Goal: Task Accomplishment & Management: Manage account settings

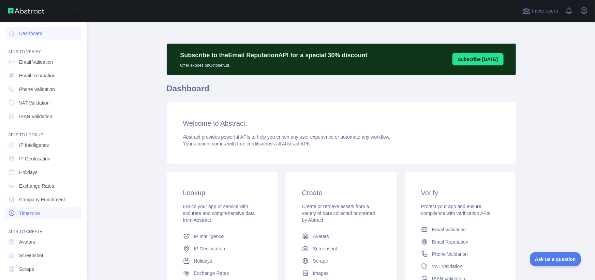
scroll to position [19, 0]
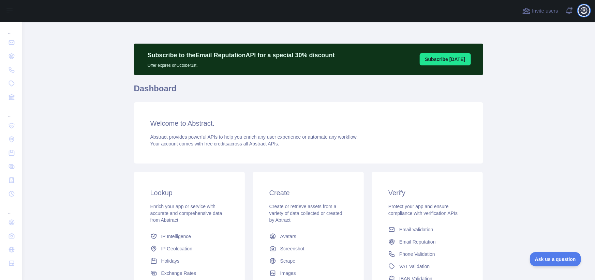
click at [584, 11] on icon "button" at bounding box center [584, 10] width 6 height 6
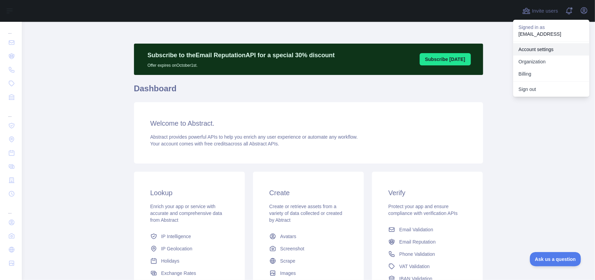
click at [553, 52] on link "Account settings" at bounding box center [551, 49] width 76 height 12
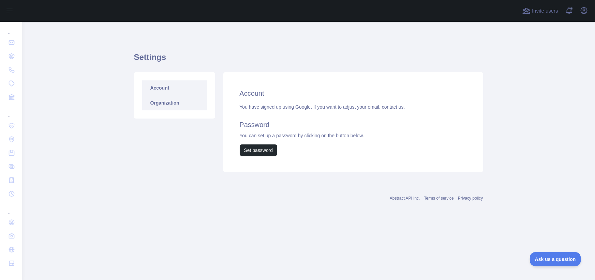
click at [171, 109] on link "Organization" at bounding box center [174, 102] width 65 height 15
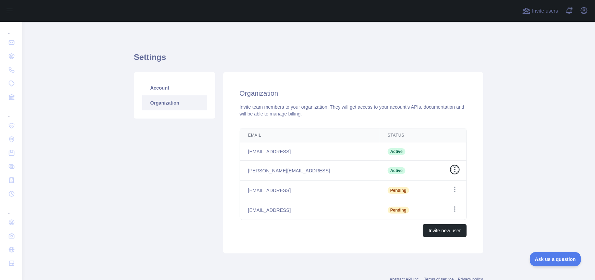
click at [451, 171] on icon "button" at bounding box center [454, 169] width 7 height 7
click at [199, 162] on div "Account Organization" at bounding box center [174, 162] width 89 height 181
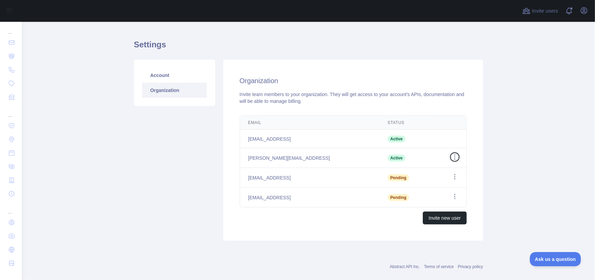
scroll to position [22, 0]
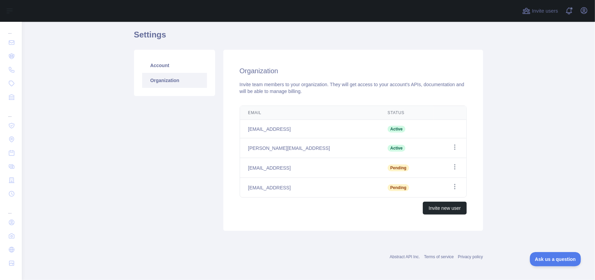
click at [194, 142] on div "Account Organization" at bounding box center [174, 140] width 89 height 181
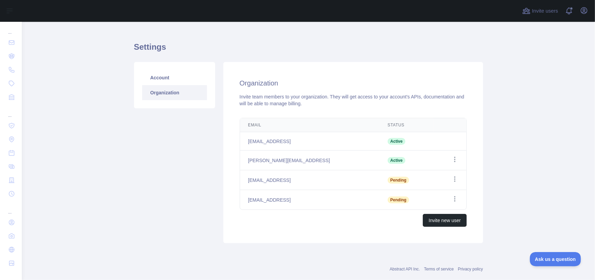
scroll to position [0, 0]
